Goal: Task Accomplishment & Management: Use online tool/utility

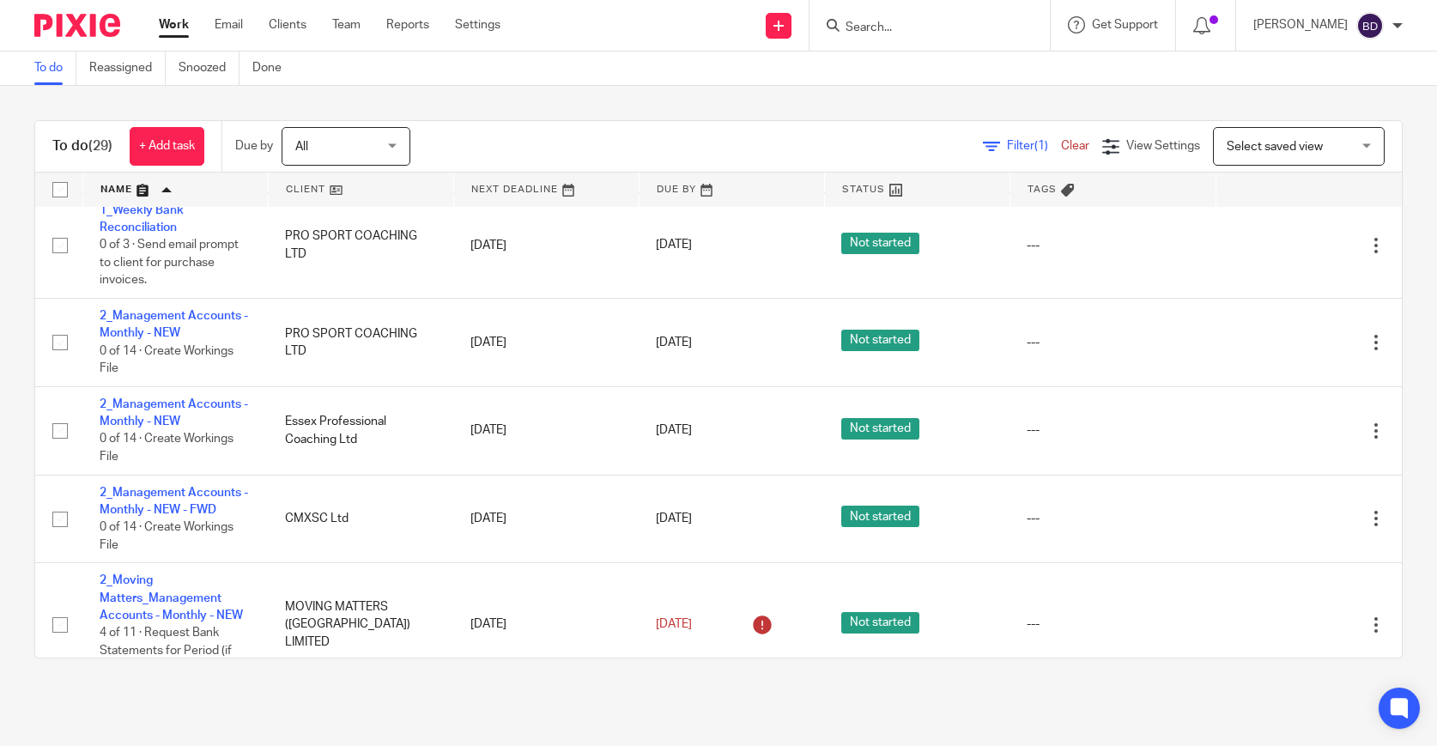
scroll to position [349, 0]
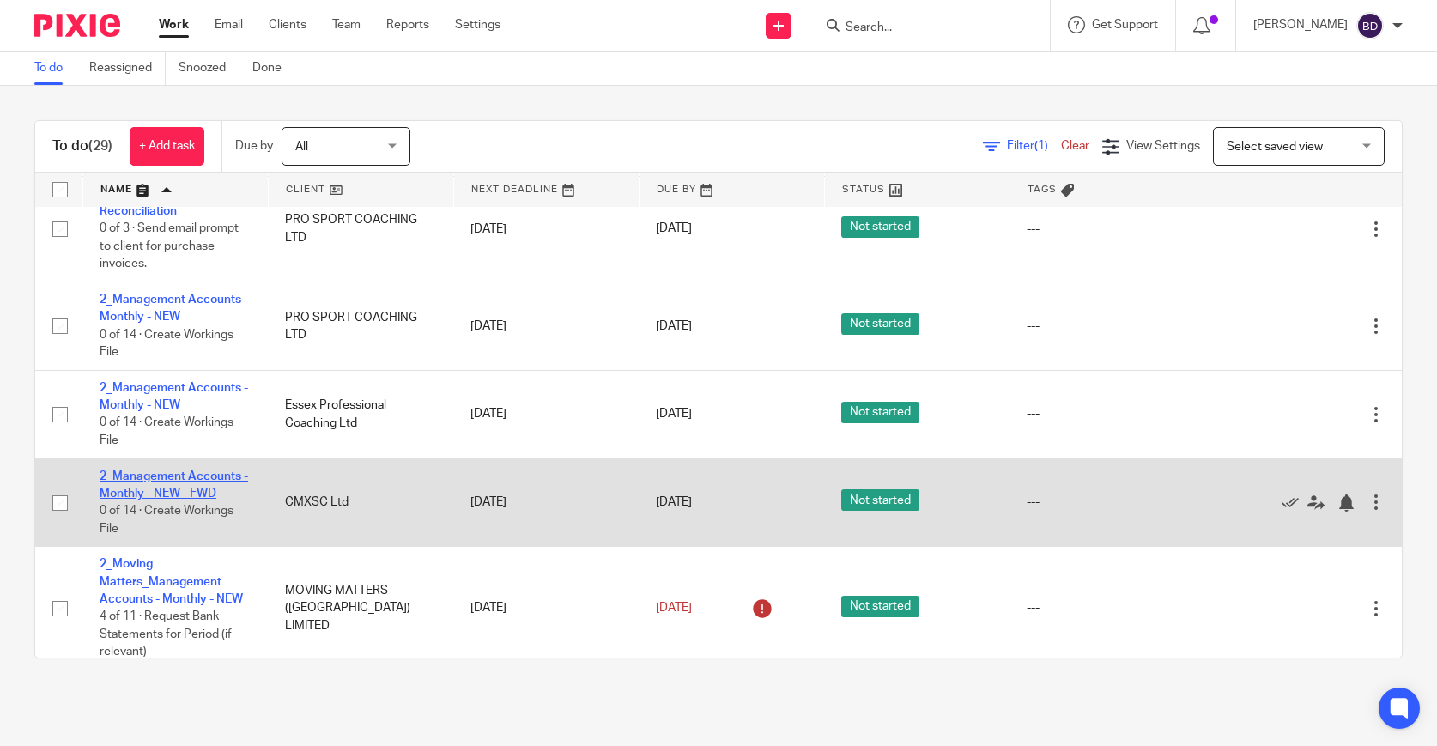
click at [191, 500] on link "2_Management Accounts - Monthly - NEW - FWD" at bounding box center [174, 484] width 149 height 29
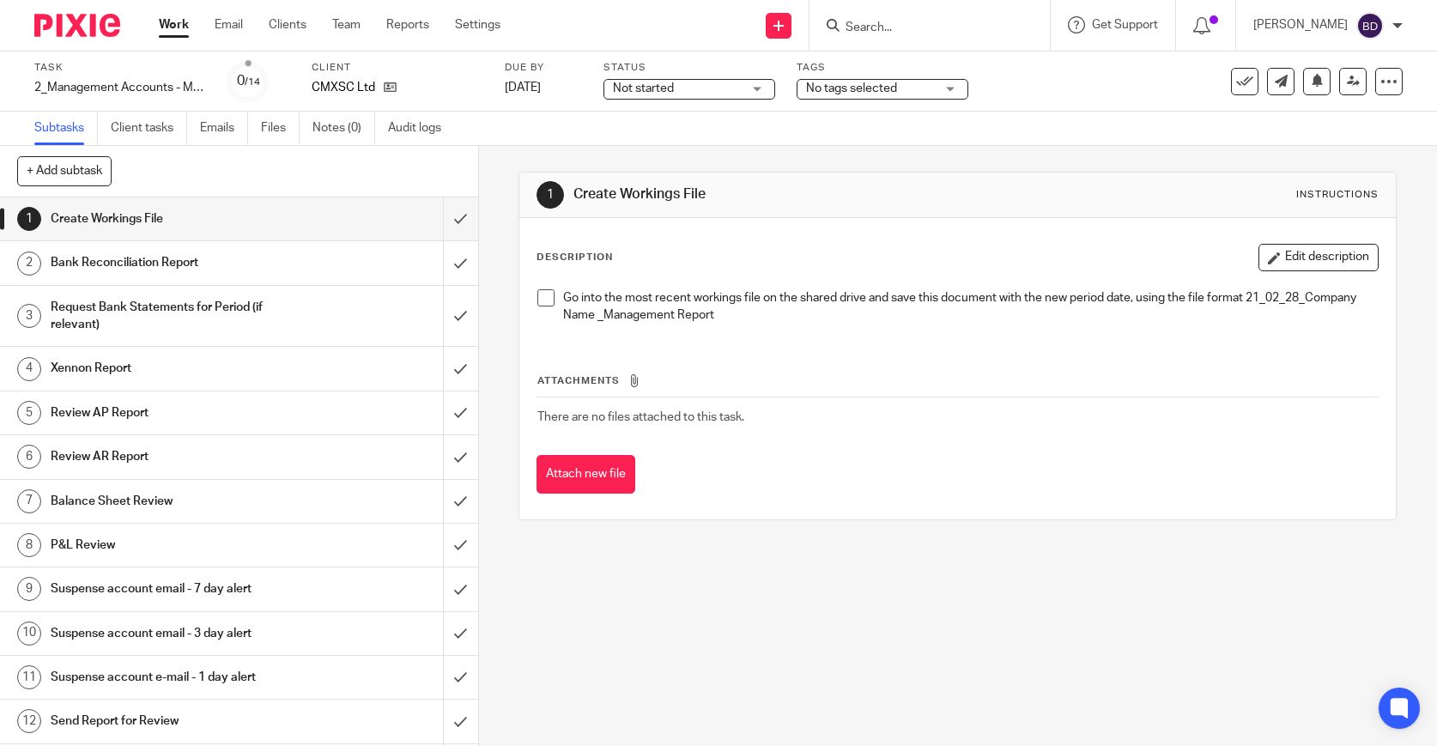
click at [547, 298] on span at bounding box center [545, 297] width 17 height 17
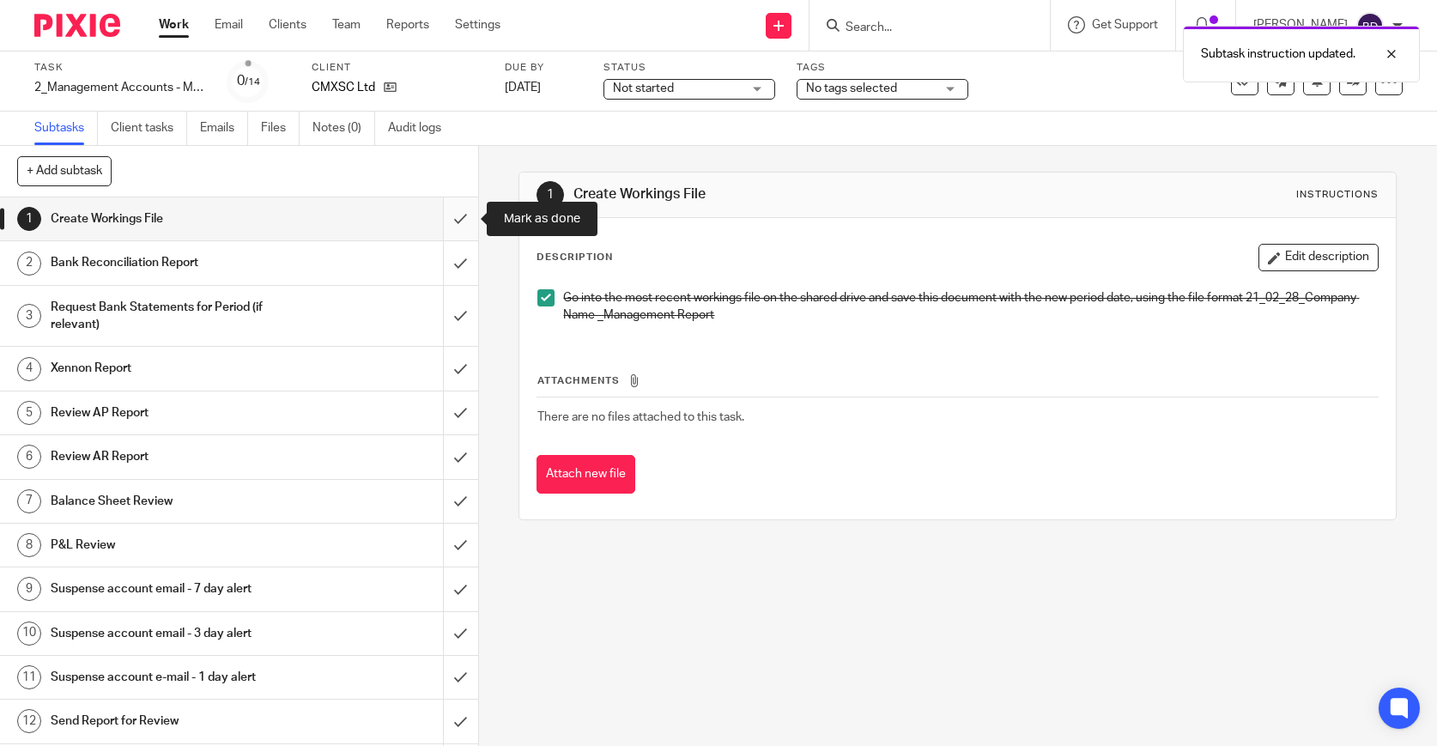
click at [462, 215] on input "submit" at bounding box center [239, 218] width 478 height 43
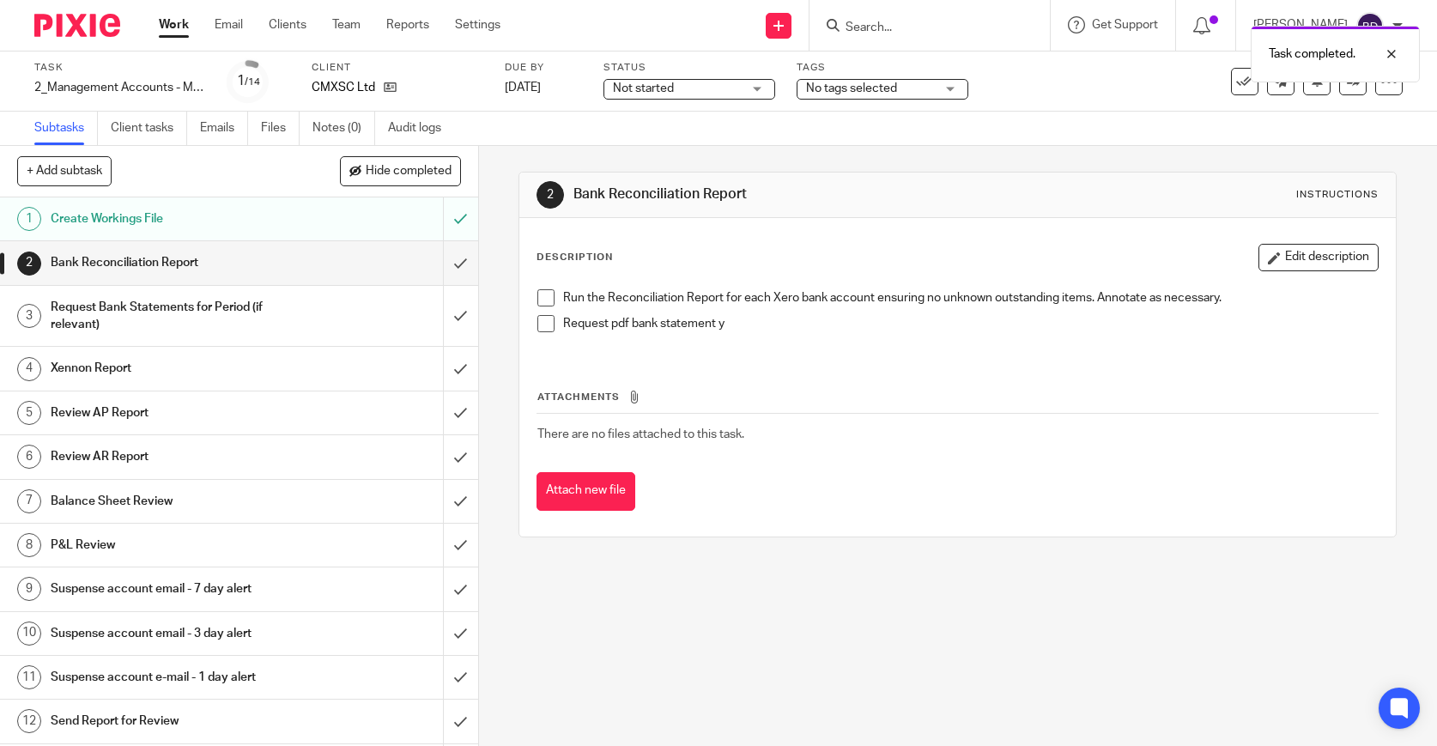
click at [553, 304] on span at bounding box center [545, 297] width 17 height 17
click at [553, 324] on span at bounding box center [545, 323] width 17 height 17
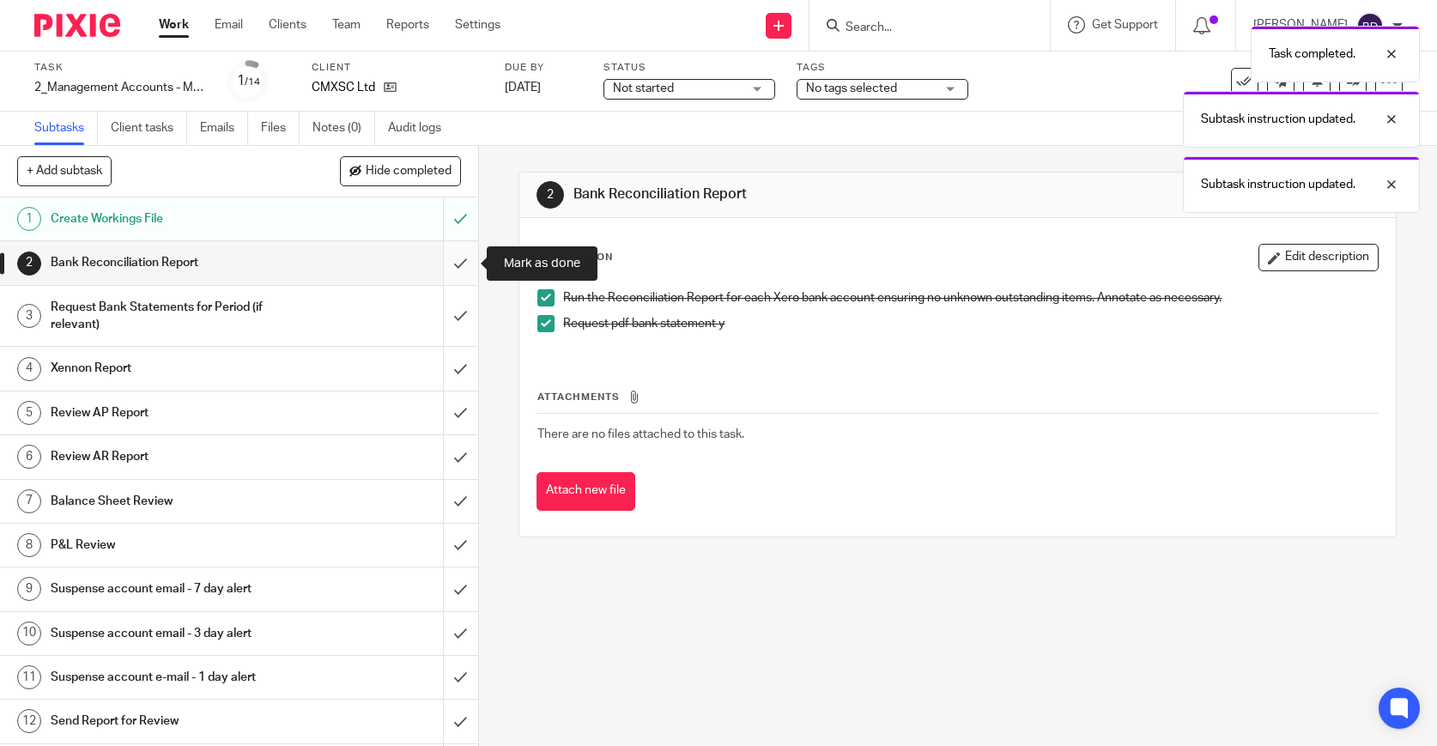
click at [467, 269] on input "submit" at bounding box center [239, 262] width 478 height 43
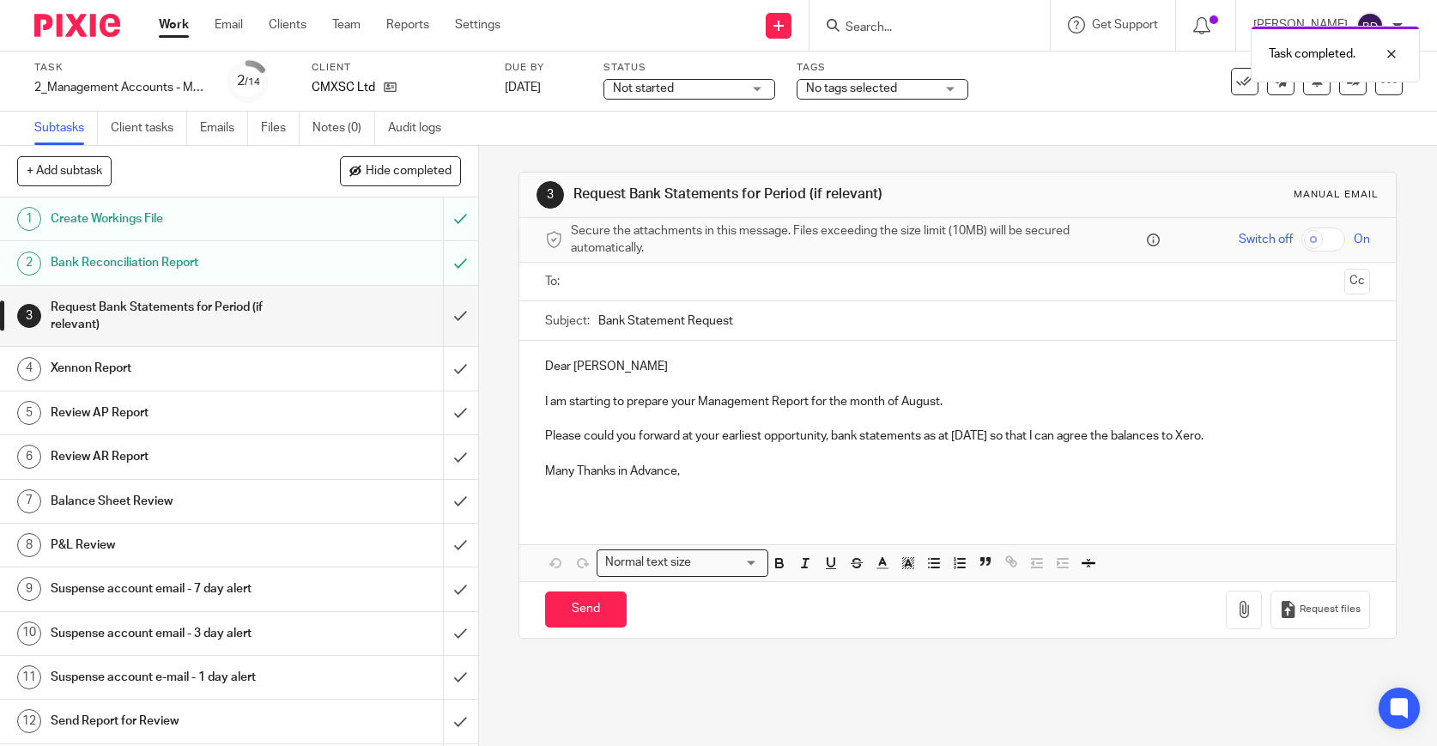
click at [733, 280] on input "text" at bounding box center [957, 282] width 761 height 20
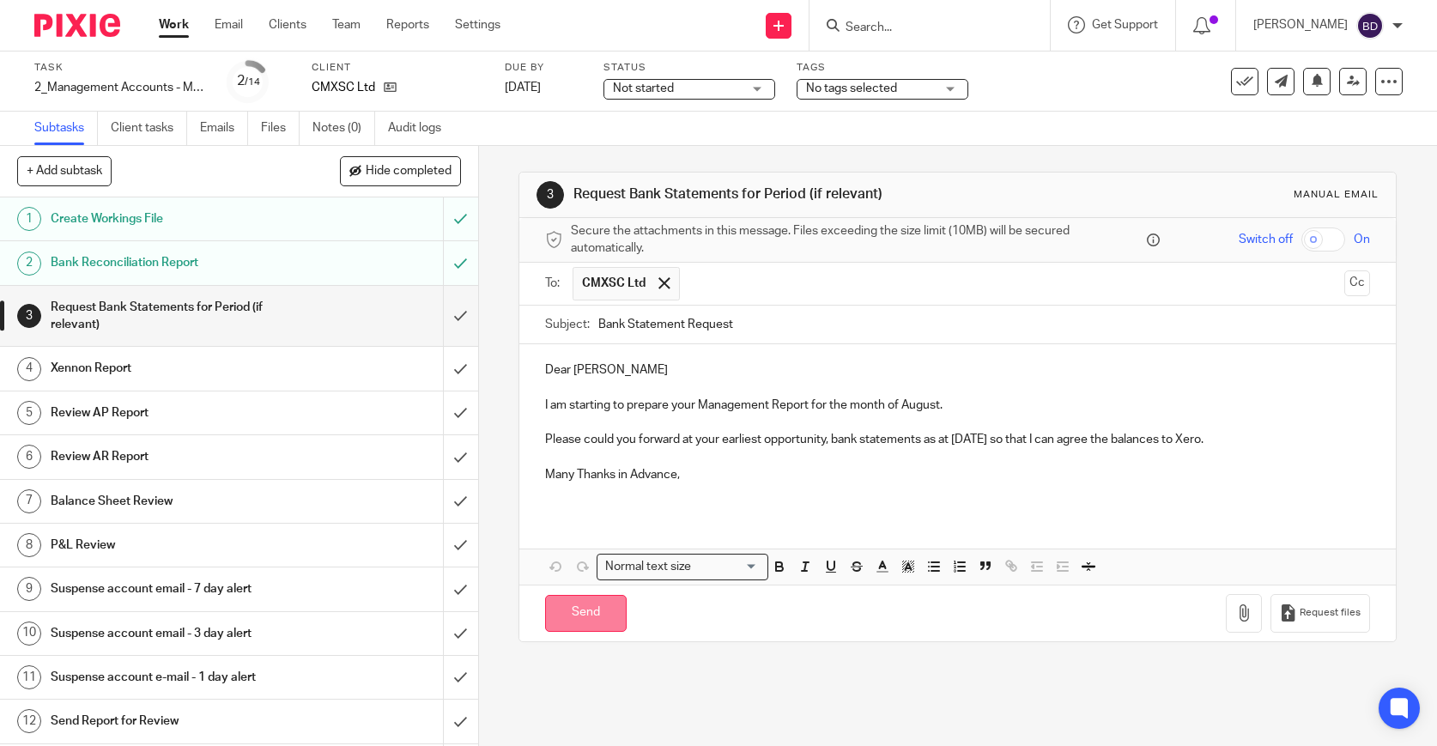
click at [592, 621] on input "Send" at bounding box center [586, 613] width 82 height 37
type input "Sent"
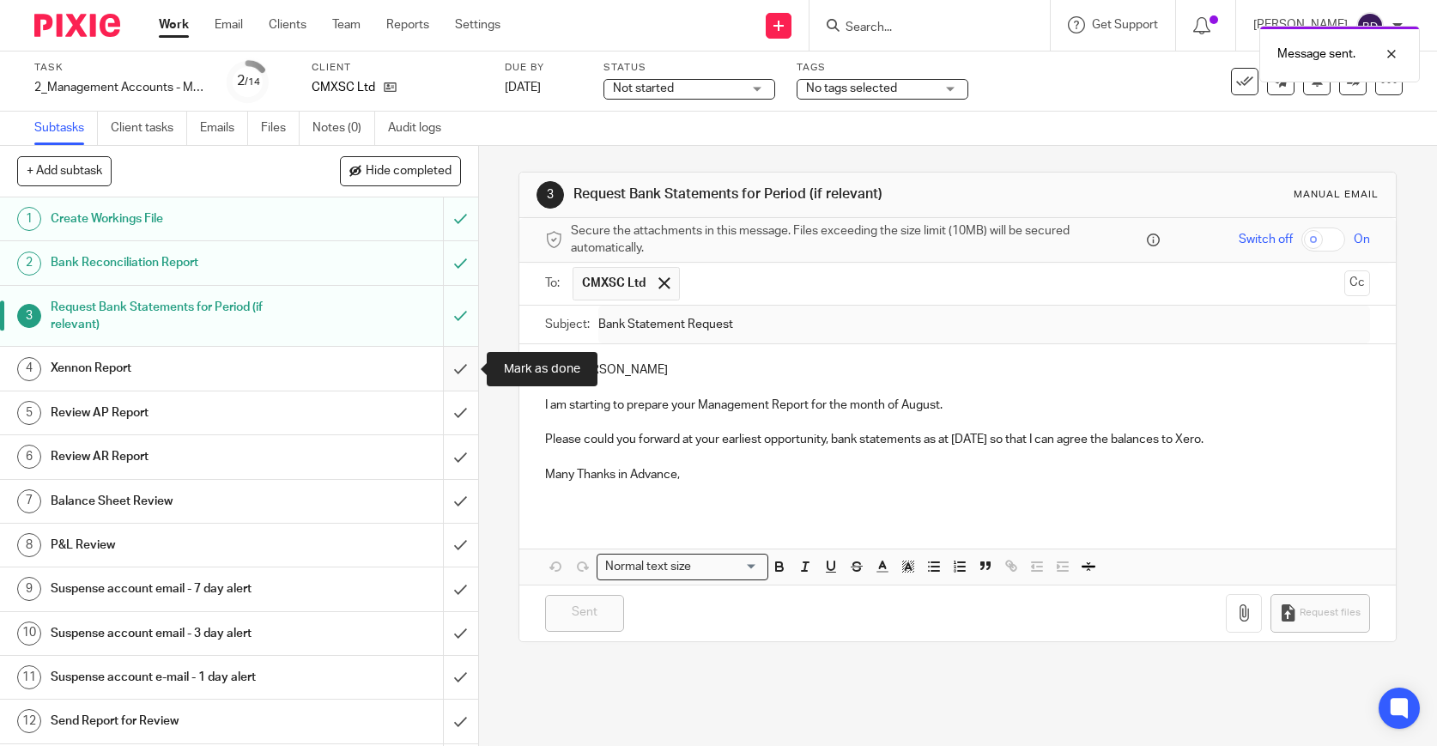
click at [463, 372] on input "submit" at bounding box center [239, 368] width 478 height 43
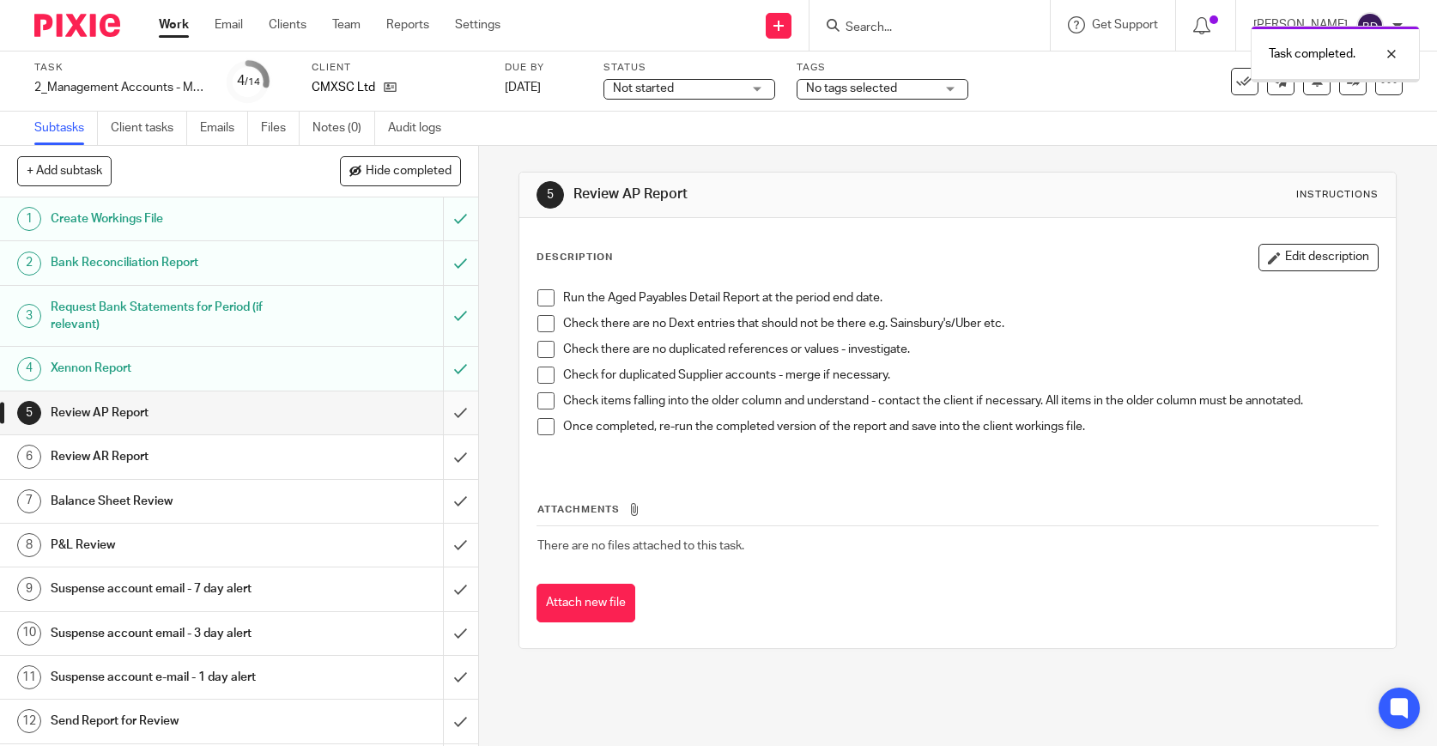
click at [468, 412] on input "submit" at bounding box center [239, 412] width 478 height 43
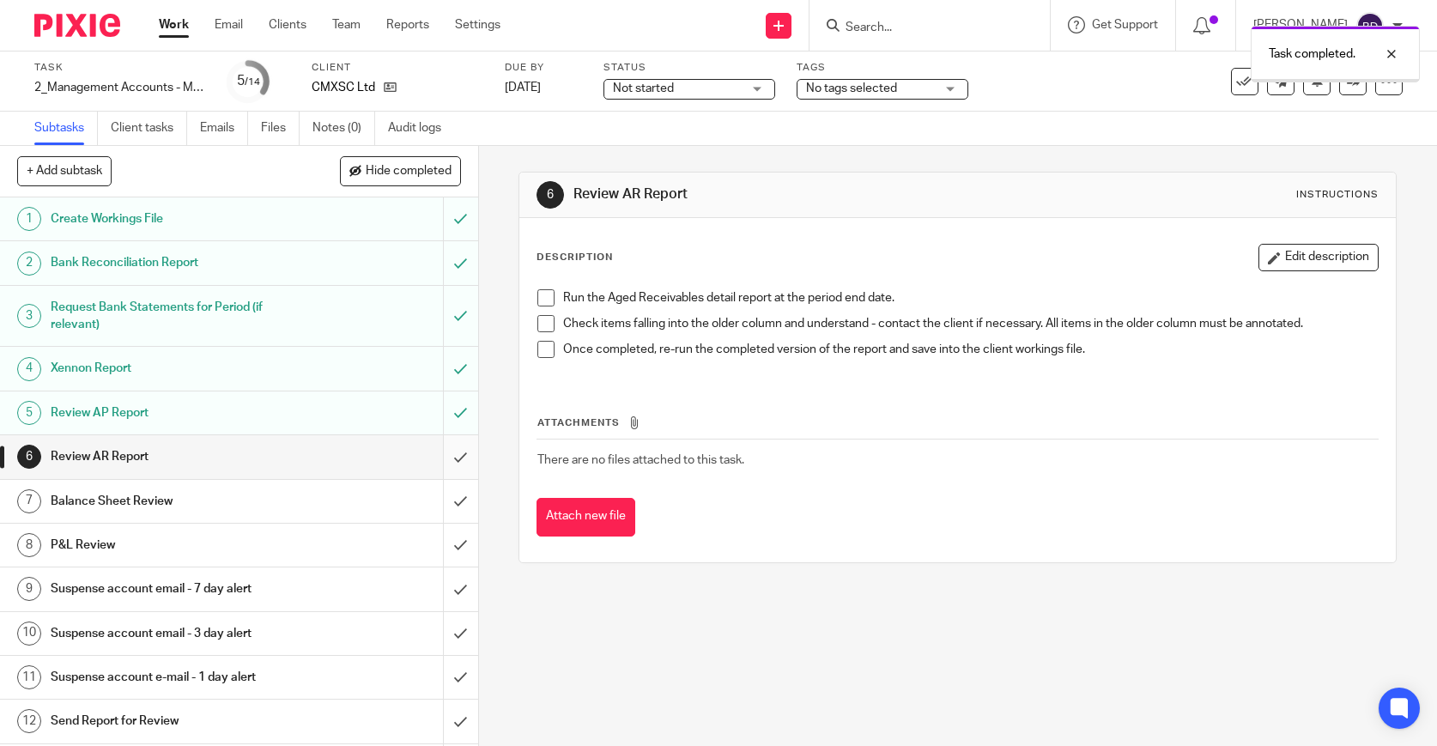
click at [464, 448] on input "submit" at bounding box center [239, 456] width 478 height 43
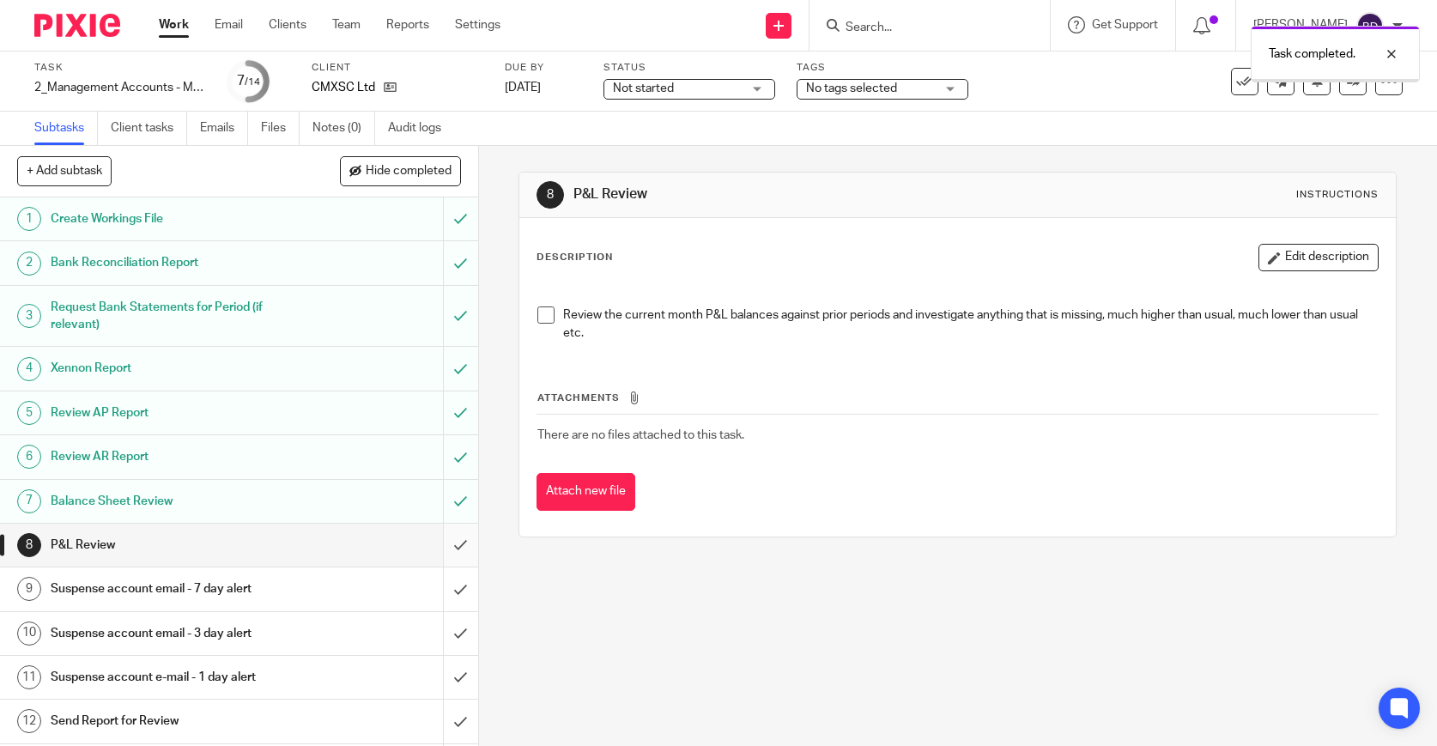
click at [462, 539] on input "submit" at bounding box center [239, 545] width 478 height 43
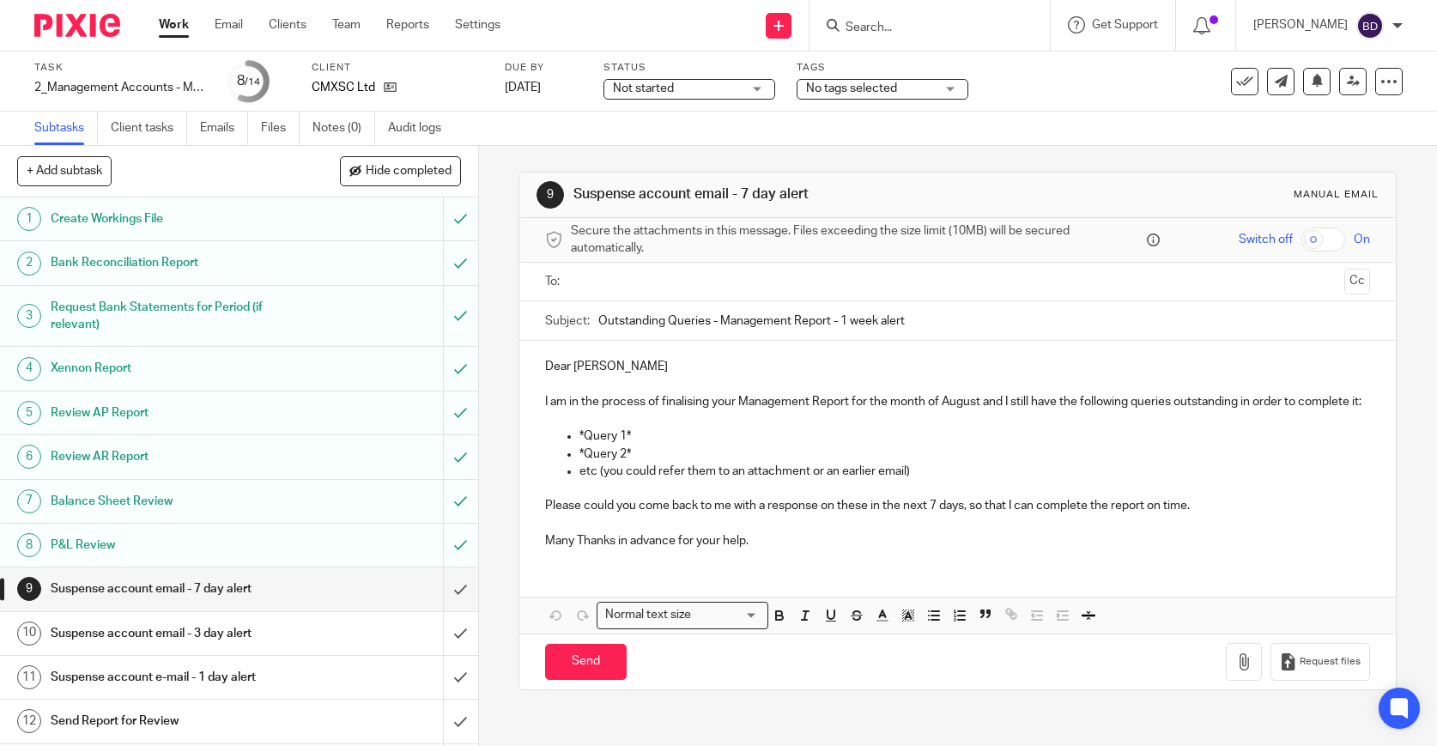
click at [87, 24] on img at bounding box center [77, 25] width 86 height 23
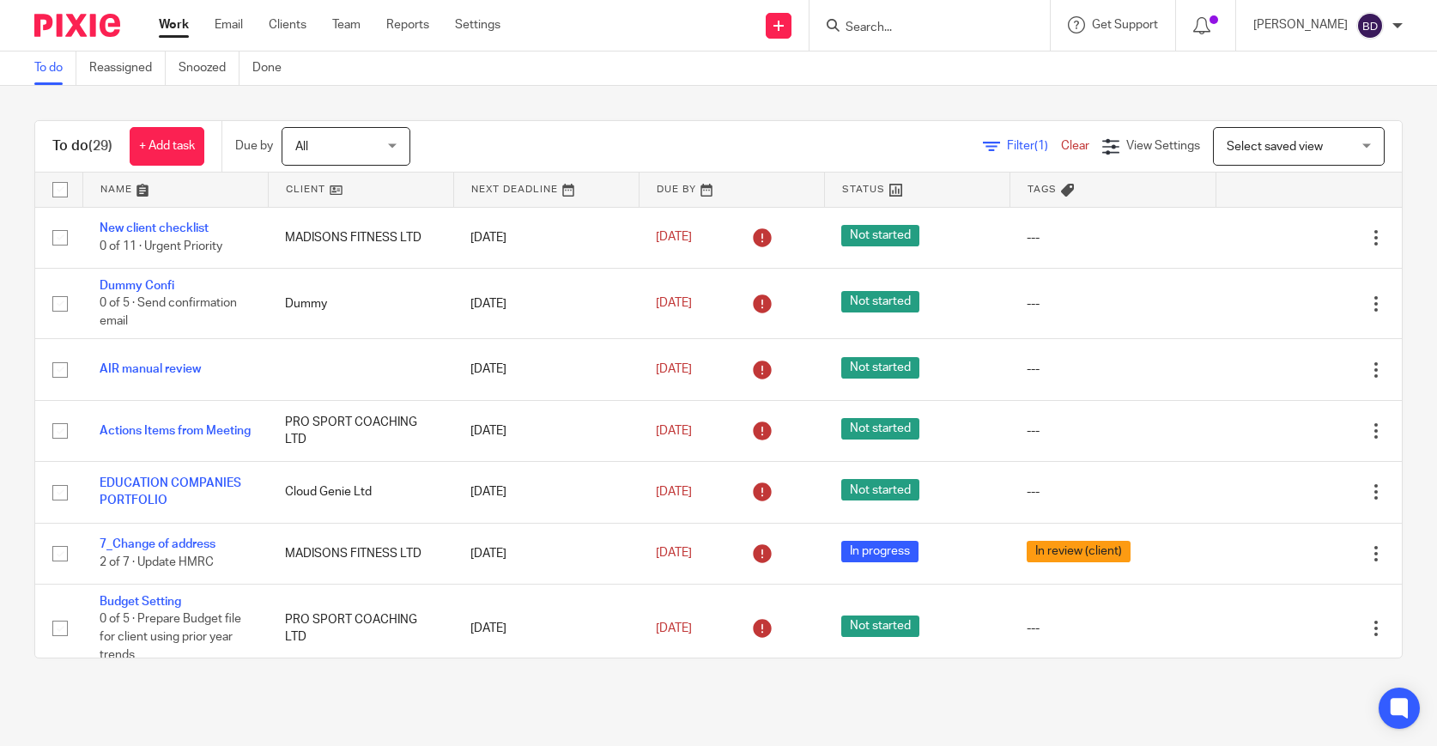
click at [148, 193] on link at bounding box center [175, 190] width 185 height 34
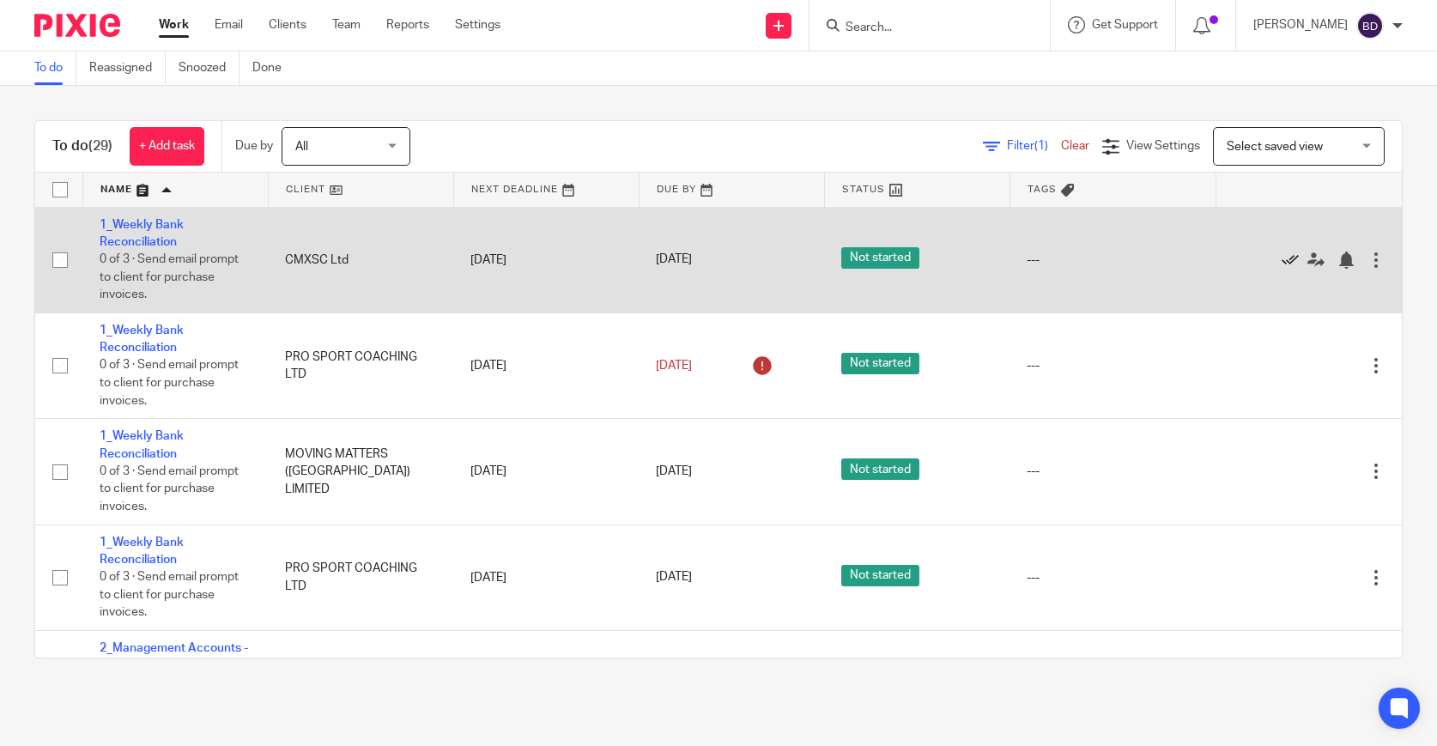
click at [1292, 264] on icon at bounding box center [1290, 260] width 17 height 17
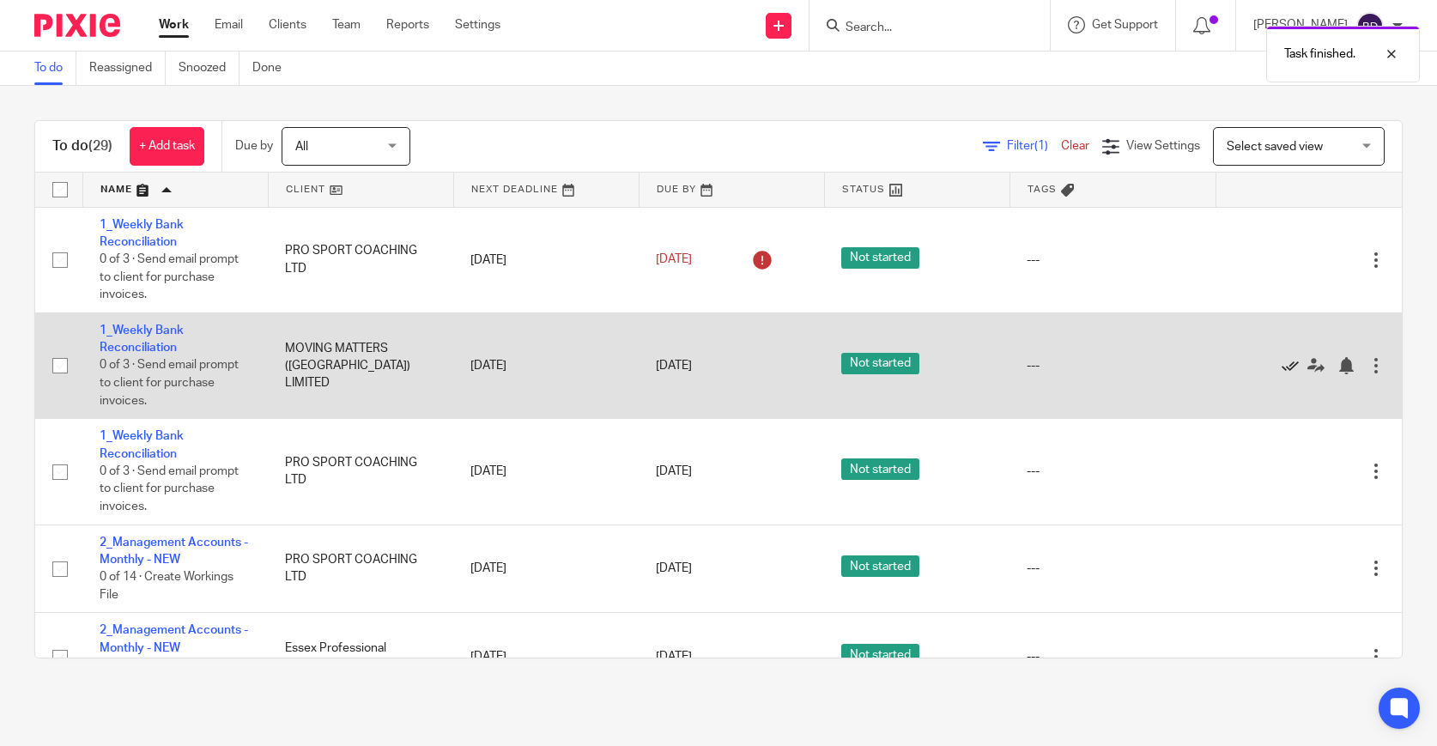
click at [1289, 370] on icon at bounding box center [1290, 365] width 17 height 17
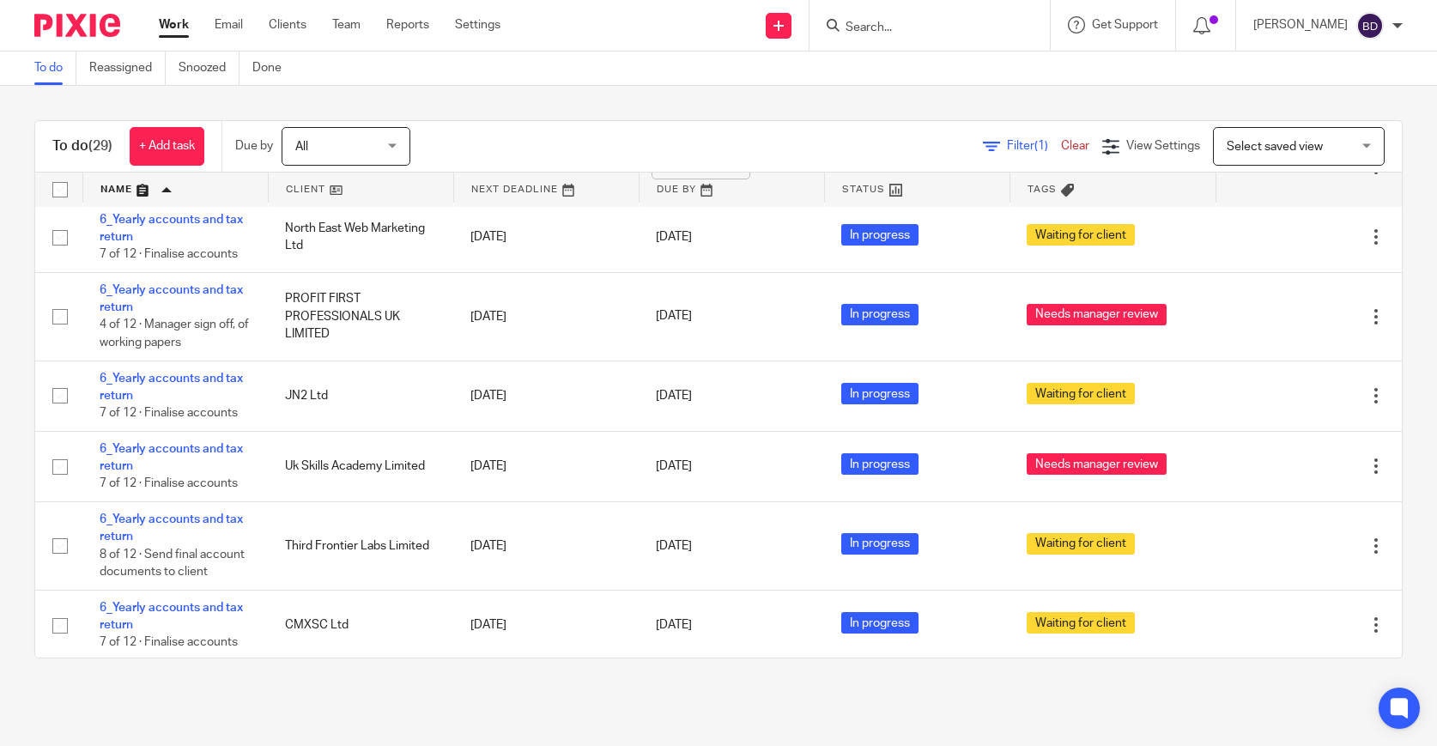
scroll to position [752, 0]
